Goal: Information Seeking & Learning: Learn about a topic

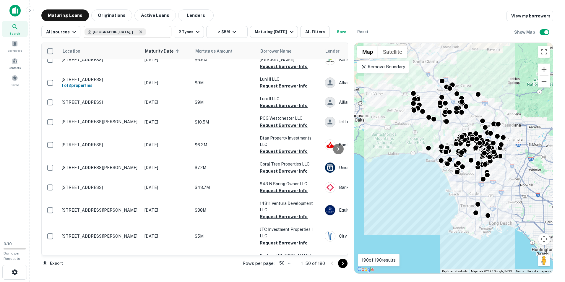
click at [138, 32] on icon at bounding box center [140, 32] width 5 height 5
type input "**********"
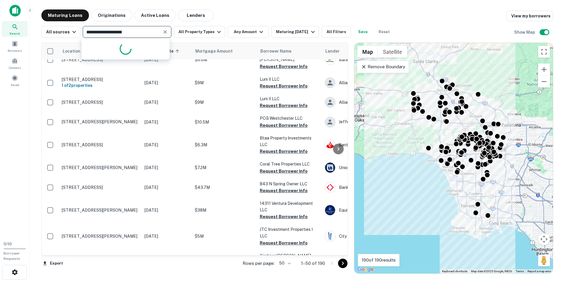
click at [129, 32] on input "**********" at bounding box center [122, 32] width 75 height 8
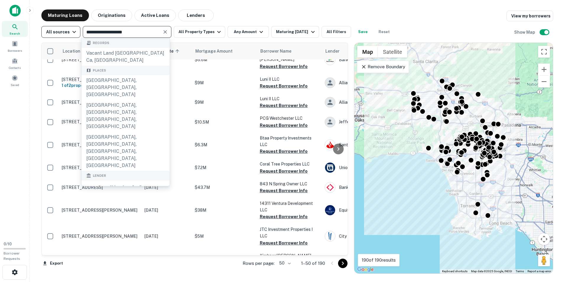
drag, startPoint x: 146, startPoint y: 31, endPoint x: 77, endPoint y: 28, distance: 68.9
click at [77, 28] on div "**********" at bounding box center [217, 32] width 352 height 12
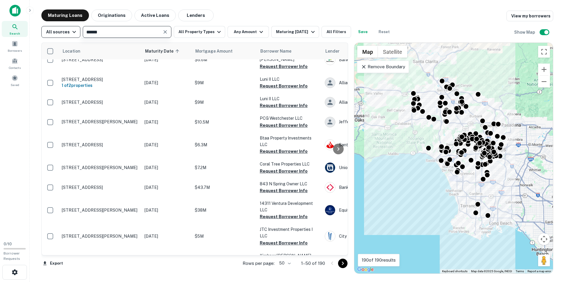
type input "******"
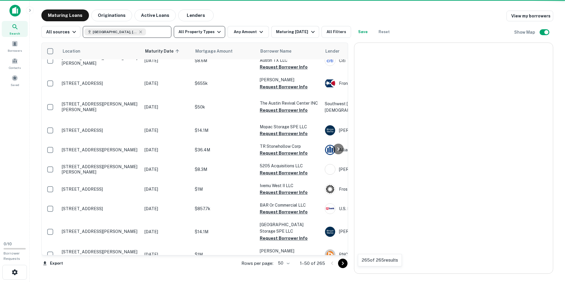
scroll to position [849, 0]
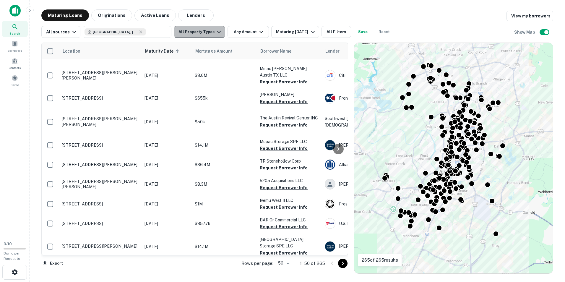
click at [198, 32] on button "All Property Types" at bounding box center [199, 32] width 51 height 12
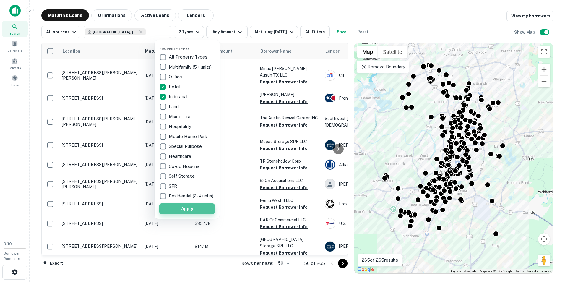
click at [184, 213] on button "Apply" at bounding box center [187, 208] width 56 height 11
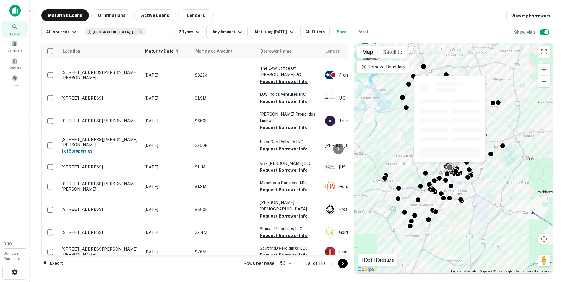
scroll to position [821, 0]
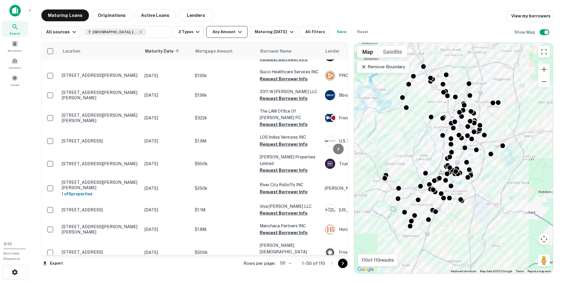
click at [227, 30] on button "Any Amount" at bounding box center [226, 32] width 41 height 12
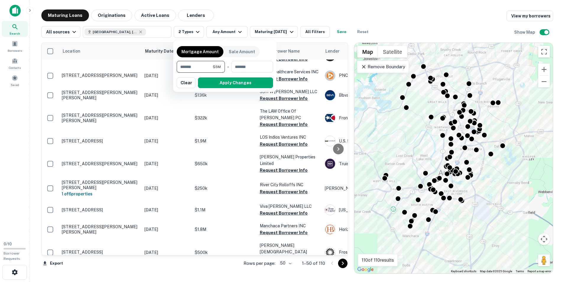
type input "*******"
click at [288, 6] on div at bounding box center [282, 141] width 565 height 282
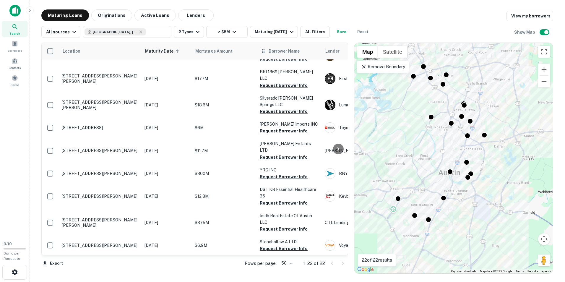
scroll to position [261, 0]
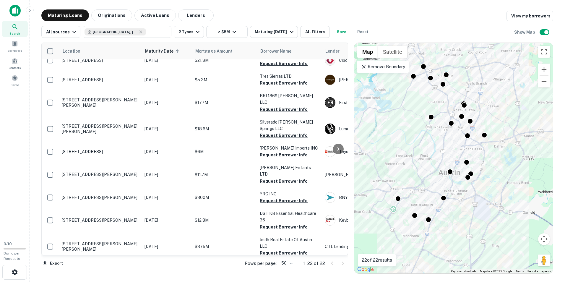
drag, startPoint x: 337, startPoint y: 145, endPoint x: 338, endPoint y: 140, distance: 5.1
click at [338, 141] on div at bounding box center [339, 149] width 12 height 212
click at [338, 147] on icon at bounding box center [338, 148] width 7 height 7
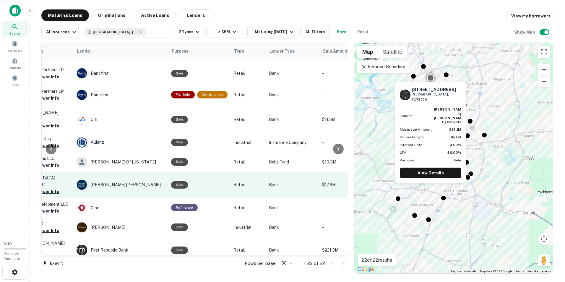
scroll to position [113, 248]
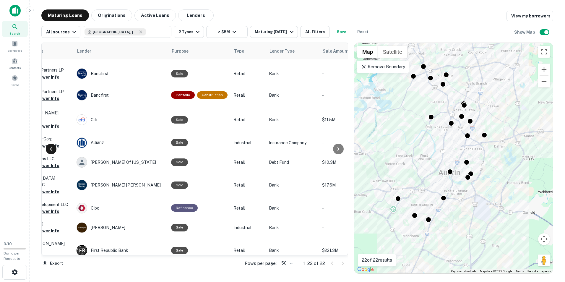
click at [51, 150] on icon at bounding box center [51, 149] width 2 height 4
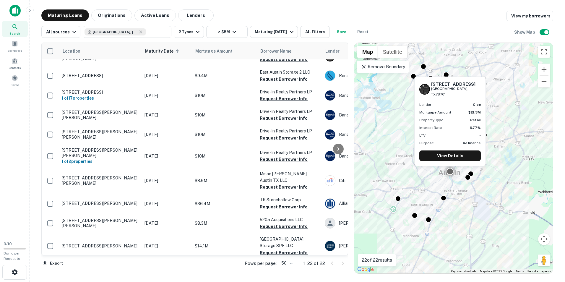
scroll to position [25, 0]
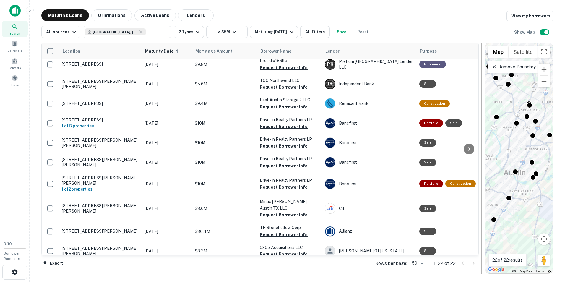
drag, startPoint x: 351, startPoint y: 145, endPoint x: 482, endPoint y: 131, distance: 131.6
click at [482, 131] on div at bounding box center [482, 158] width 1 height 231
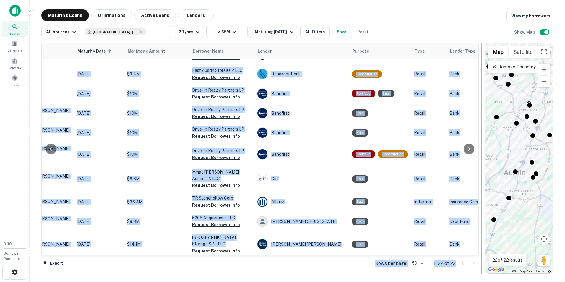
scroll to position [54, 200]
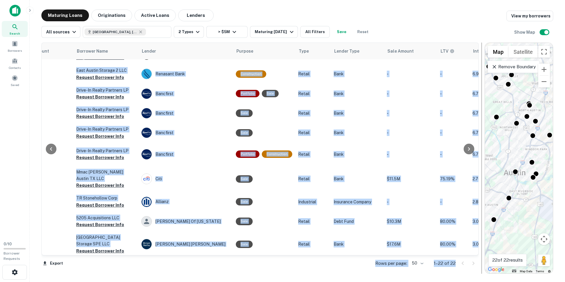
drag, startPoint x: 474, startPoint y: 116, endPoint x: 483, endPoint y: 213, distance: 97.4
click at [483, 213] on div "Location Maturity Date sorted ascending Mortgage Amount Borrower Name Lender Pu…" at bounding box center [297, 156] width 512 height 236
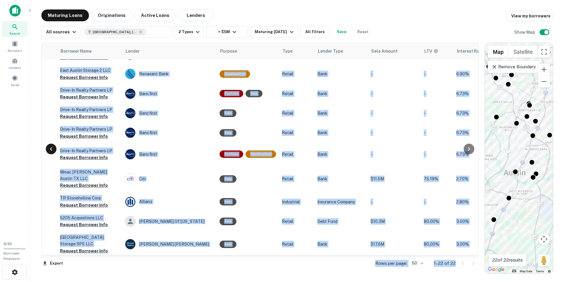
click at [52, 149] on icon at bounding box center [51, 148] width 7 height 7
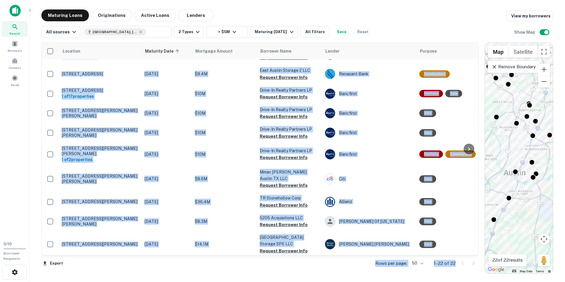
scroll to position [0, 0]
